Goal: Complete application form: Complete application form

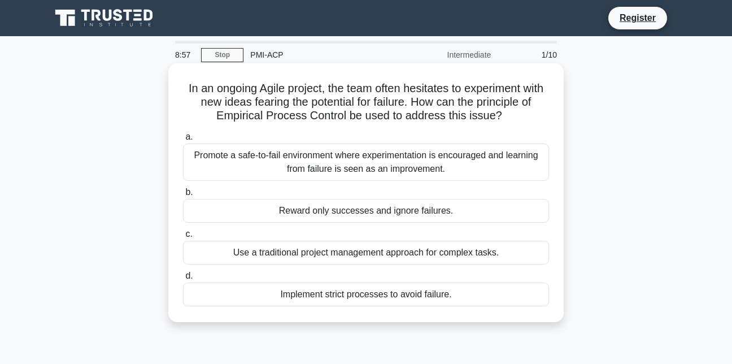
click at [203, 155] on div "Promote a safe-to-fail environment where experimentation is encouraged and lear…" at bounding box center [366, 161] width 366 height 37
click at [183, 141] on input "a. Promote a safe-to-fail environment where experimentation is encouraged and l…" at bounding box center [183, 136] width 0 height 7
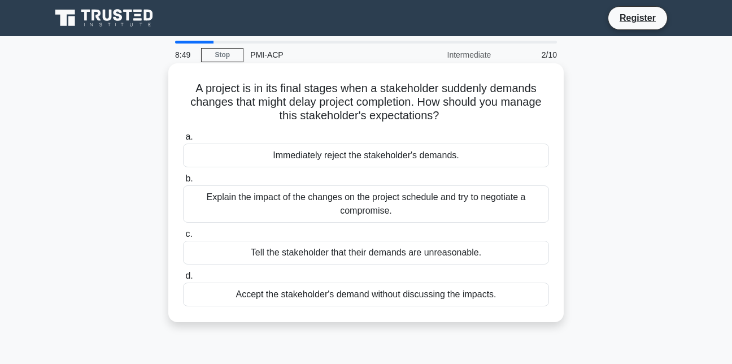
click at [185, 136] on label "a. Immediately reject the stakeholder's demands." at bounding box center [366, 148] width 366 height 37
click at [183, 136] on input "a. Immediately reject the stakeholder's demands." at bounding box center [183, 136] width 0 height 7
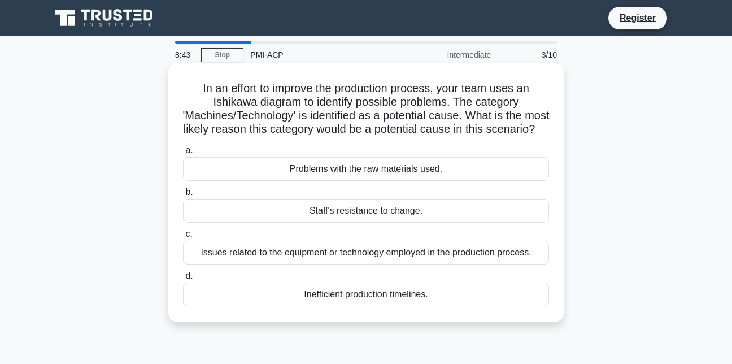
click at [189, 155] on span "a." at bounding box center [188, 150] width 7 height 10
click at [183, 154] on input "a. Problems with the raw materials used." at bounding box center [183, 150] width 0 height 7
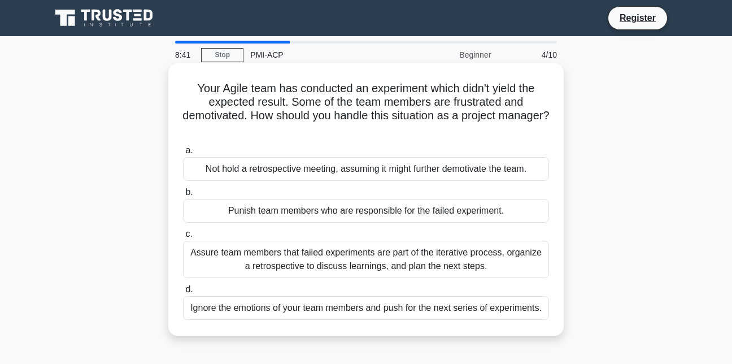
click at [188, 146] on span "a." at bounding box center [188, 150] width 7 height 10
click at [183, 147] on input "a. Not hold a retrospective meeting, assuming it might further demotivate the t…" at bounding box center [183, 150] width 0 height 7
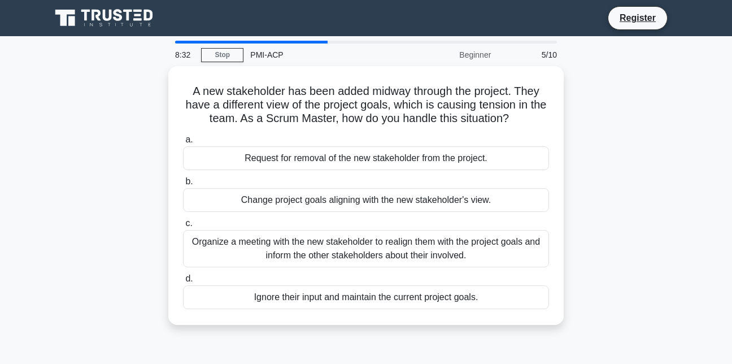
click at [552, 59] on div "5/10" at bounding box center [530, 54] width 66 height 23
click at [553, 54] on div "5/10" at bounding box center [530, 54] width 66 height 23
click at [543, 54] on div "5/10" at bounding box center [530, 54] width 66 height 23
click at [540, 54] on div "5/10" at bounding box center [530, 54] width 66 height 23
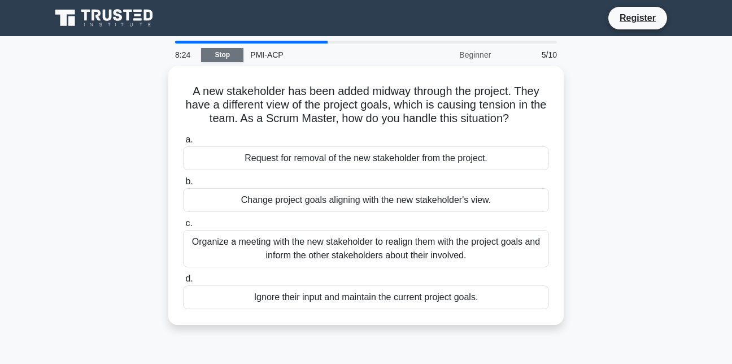
click at [222, 52] on link "Stop" at bounding box center [222, 55] width 42 height 14
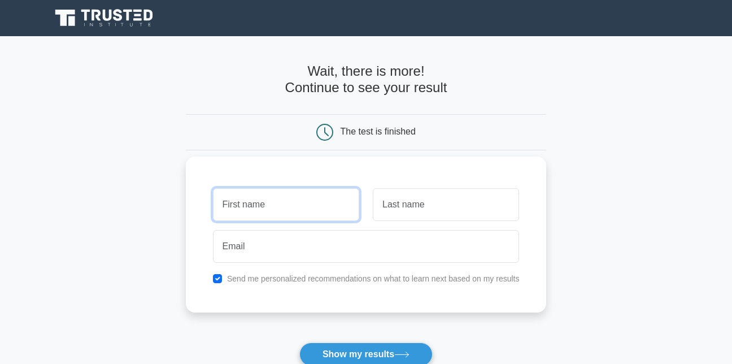
click at [263, 211] on input "text" at bounding box center [286, 204] width 146 height 33
type input "[PERSON_NAME]"
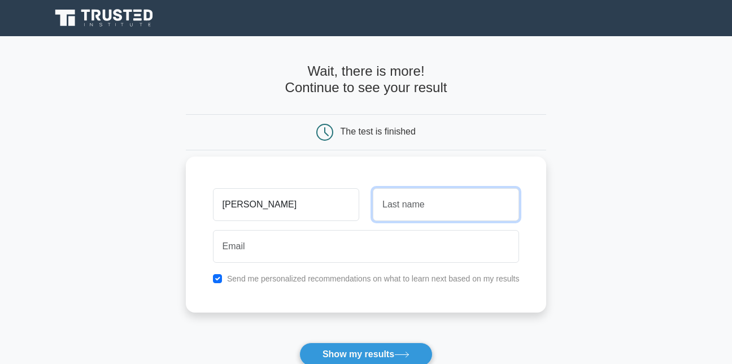
click at [391, 202] on input "text" at bounding box center [446, 204] width 146 height 33
type input "[PERSON_NAME]"
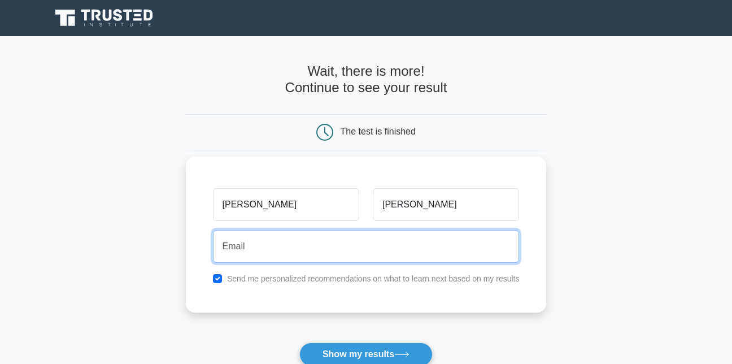
click at [288, 247] on input "email" at bounding box center [366, 246] width 307 height 33
type input "sarfojames871.@[DOMAIN_NAME]"
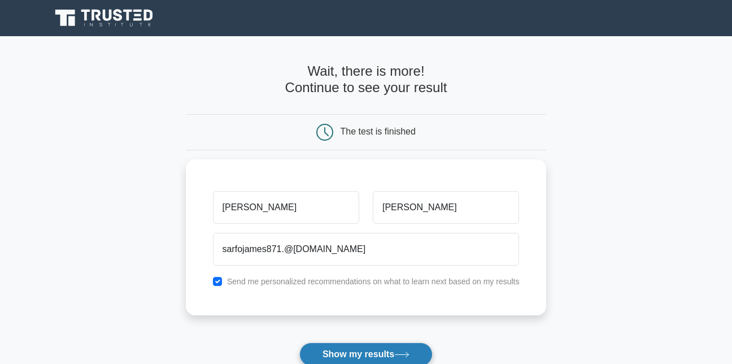
click at [396, 352] on button "Show my results" at bounding box center [365, 354] width 133 height 24
